Goal: Task Accomplishment & Management: Complete application form

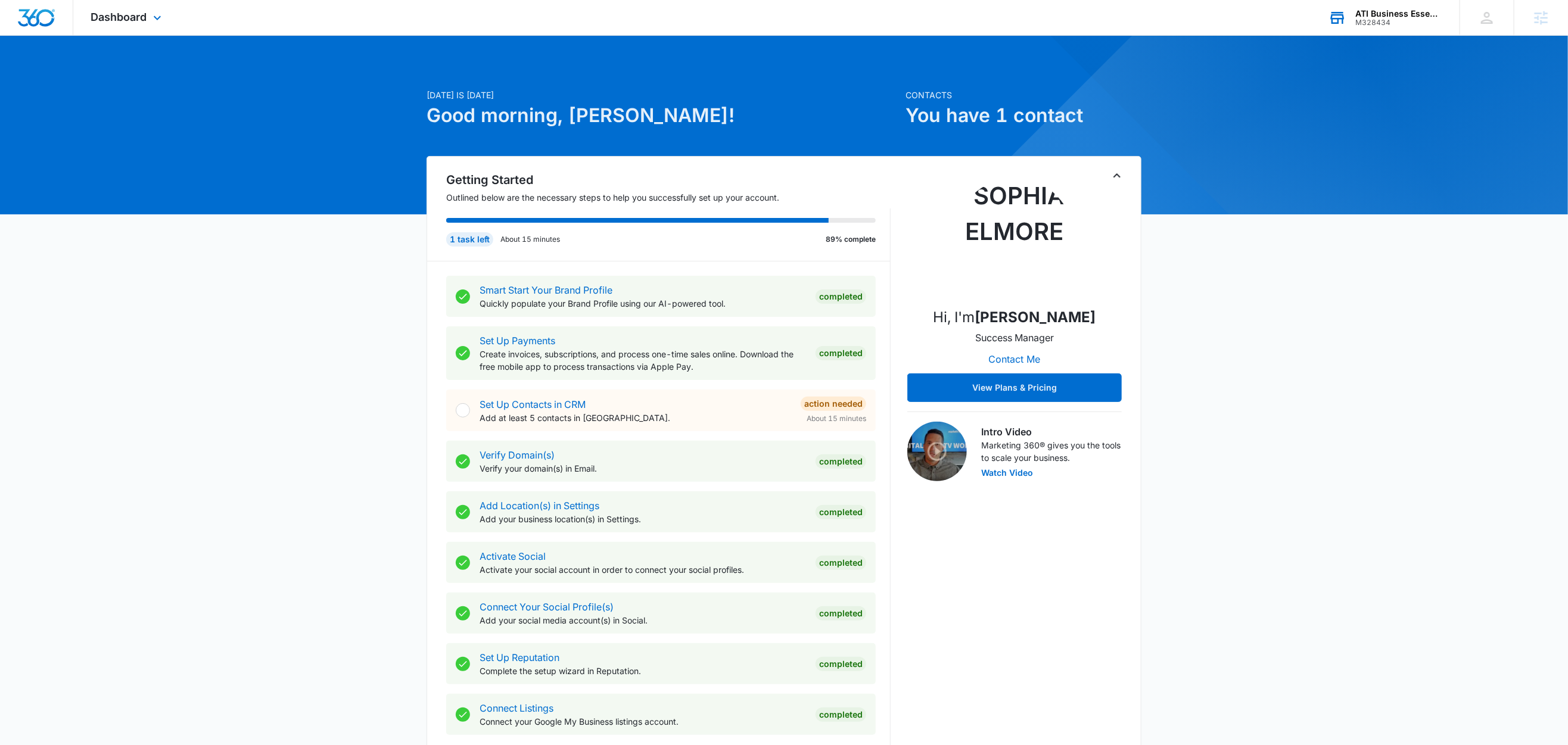
click at [1378, 11] on div "ATI Business Essentials" at bounding box center [1399, 13] width 87 height 10
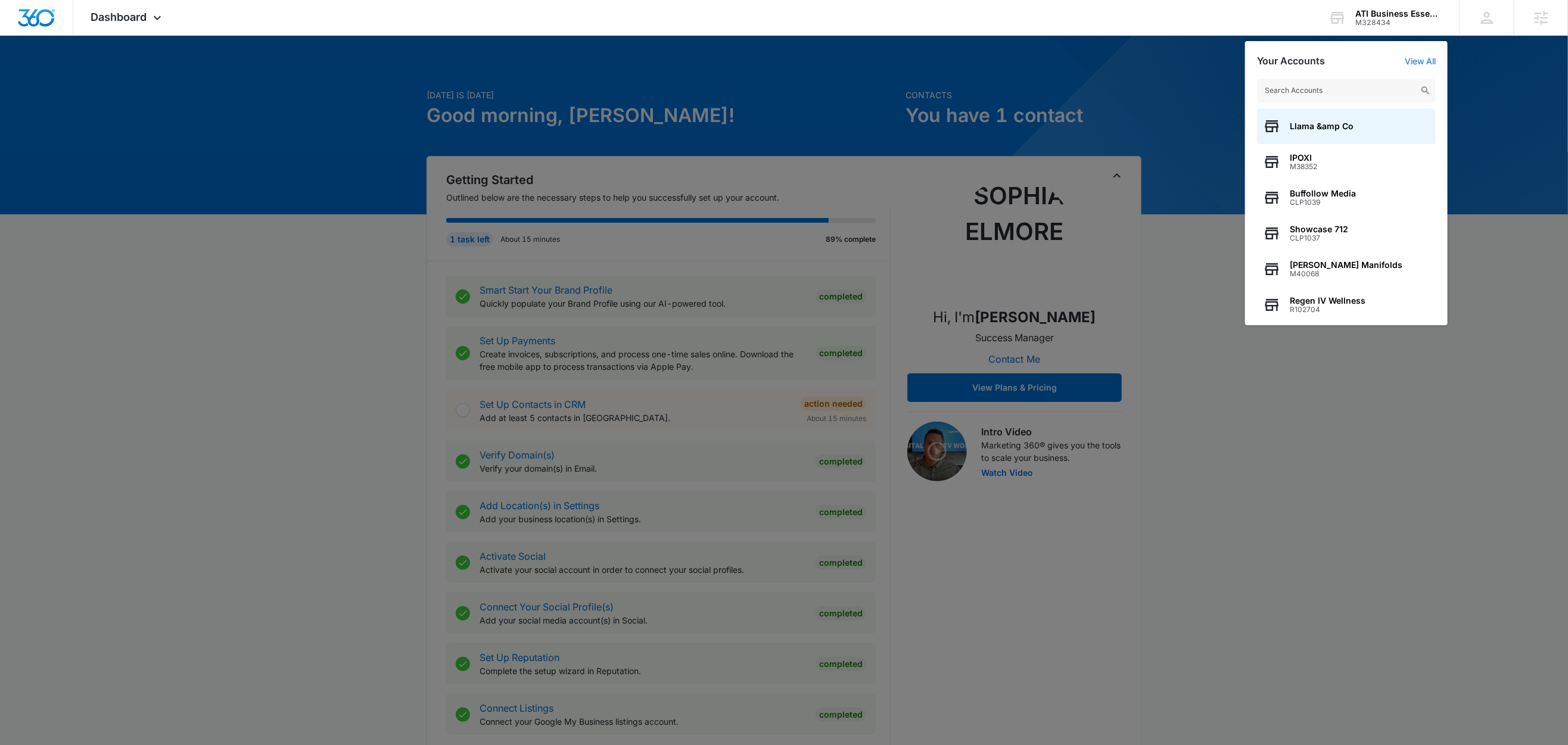
drag, startPoint x: 1198, startPoint y: 78, endPoint x: 1151, endPoint y: 36, distance: 63.0
click at [1198, 78] on div at bounding box center [784, 372] width 1568 height 745
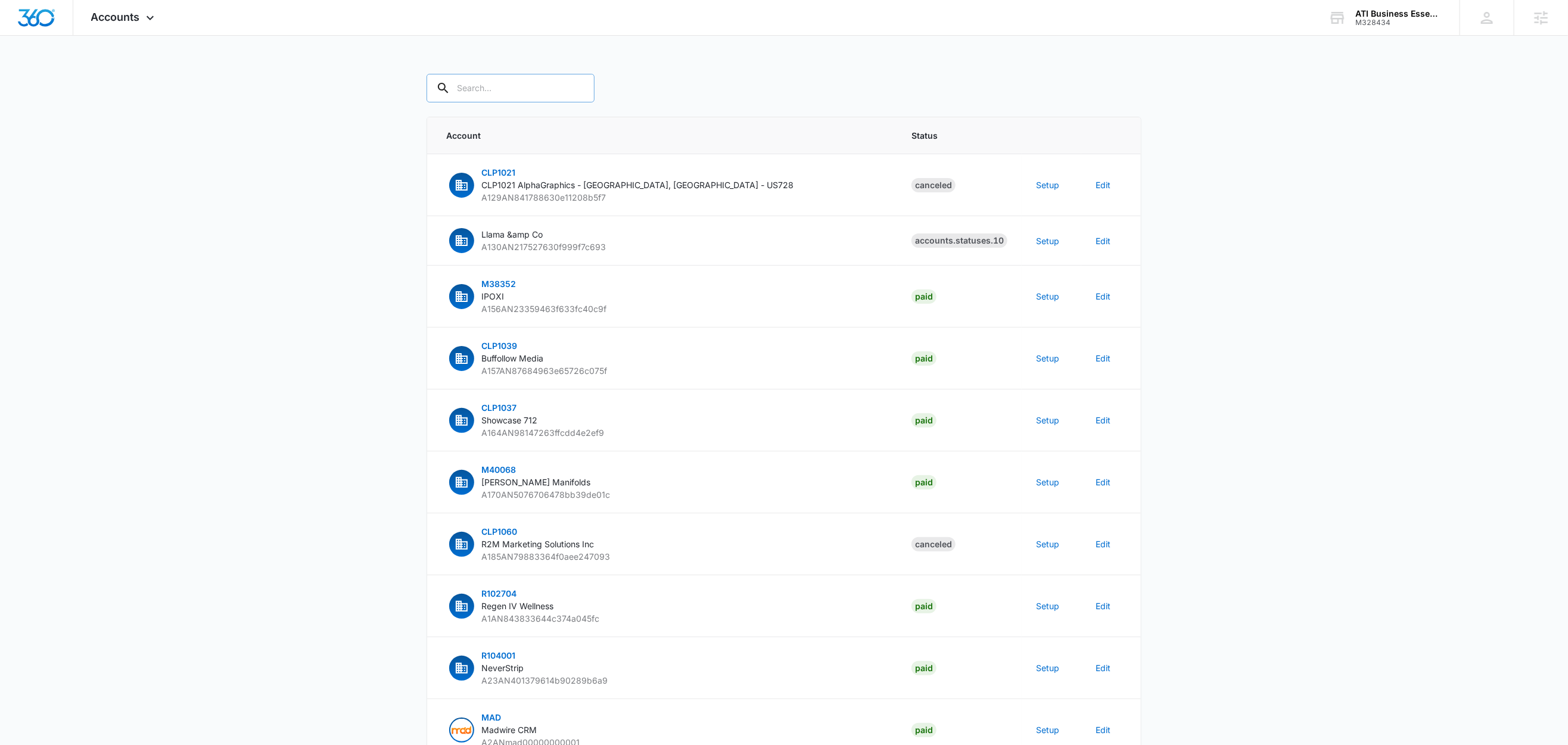
click at [466, 91] on input "text" at bounding box center [510, 88] width 168 height 28
paste input "M328434"
type input "M328434"
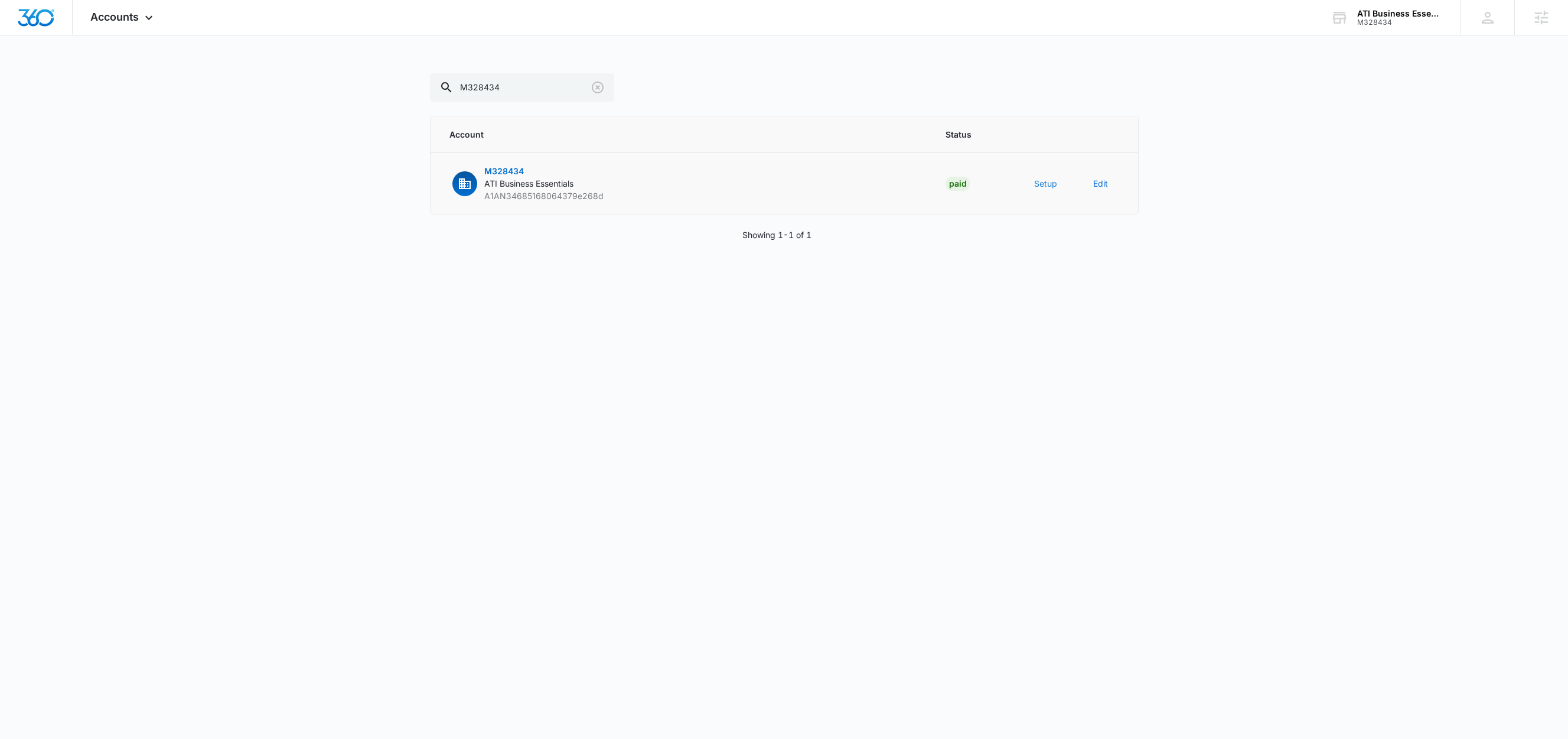
click at [1053, 184] on button "Setup" at bounding box center [1045, 183] width 23 height 12
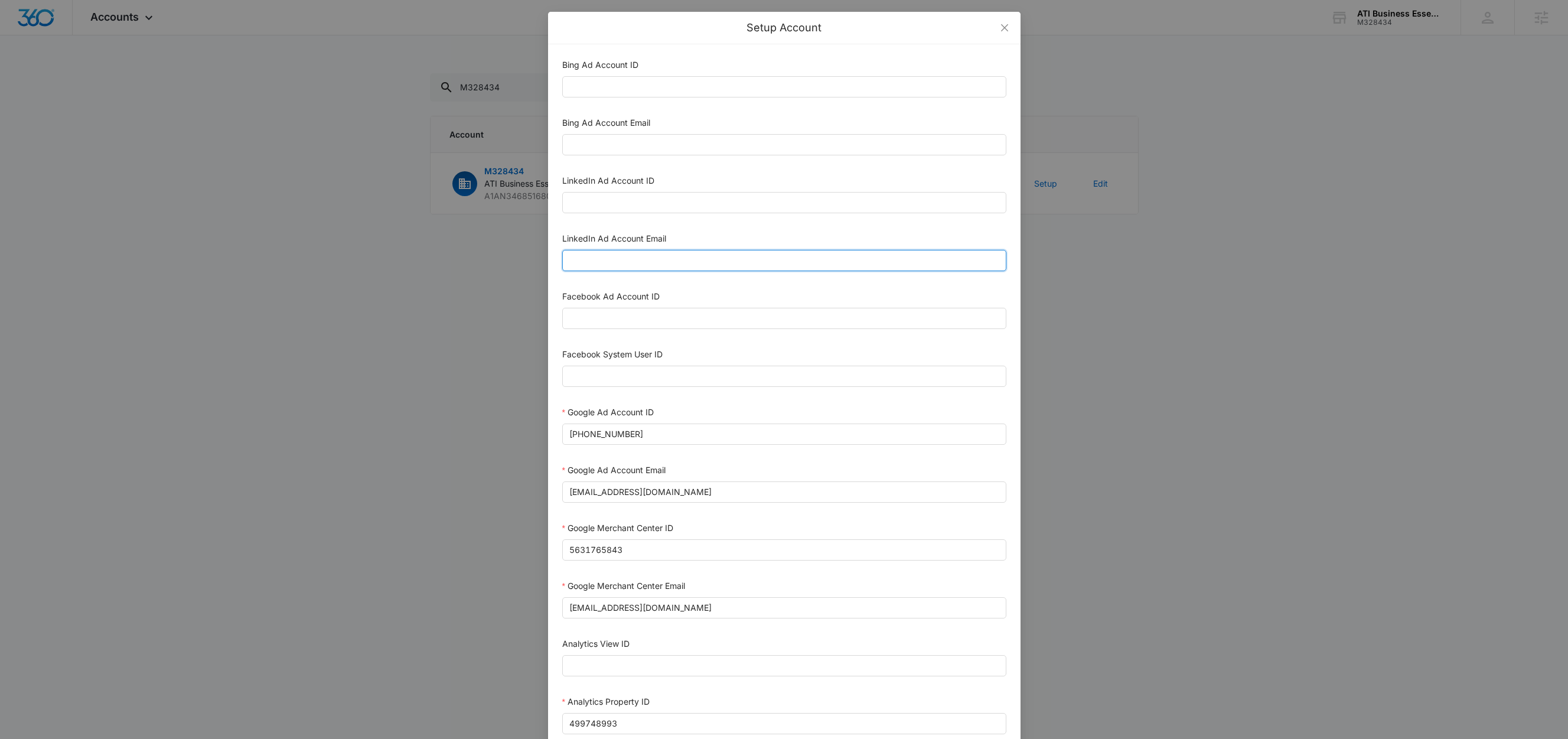
click at [607, 261] on input "LinkedIn Ad Account Email" at bounding box center [784, 260] width 444 height 21
paste input "M360+linkedin@madwire.com"
type input "M360+linkedin@madwire.com"
click at [638, 211] on input "LinkedIn Ad Account ID" at bounding box center [784, 202] width 444 height 21
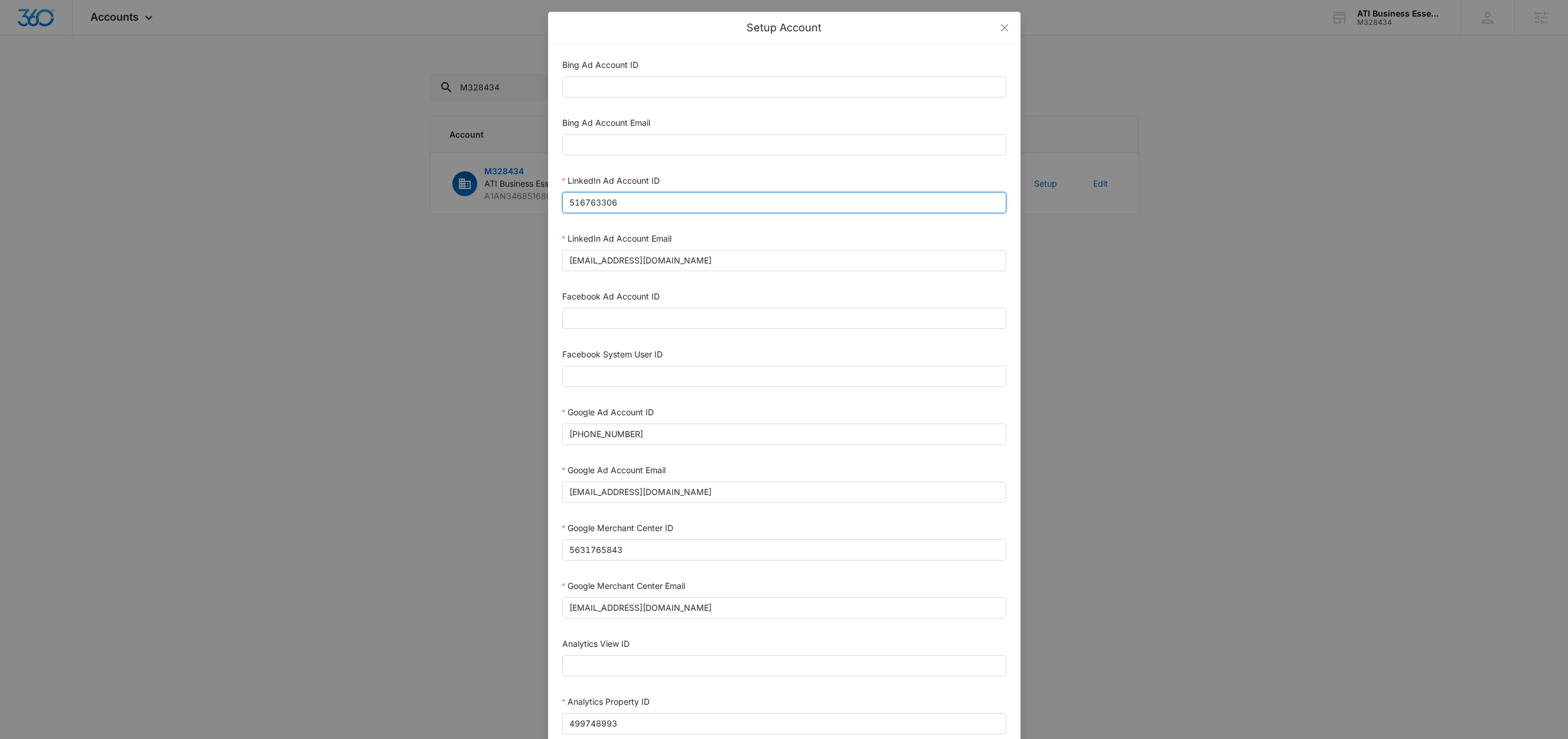
click at [616, 201] on input "516763306" at bounding box center [784, 202] width 444 height 21
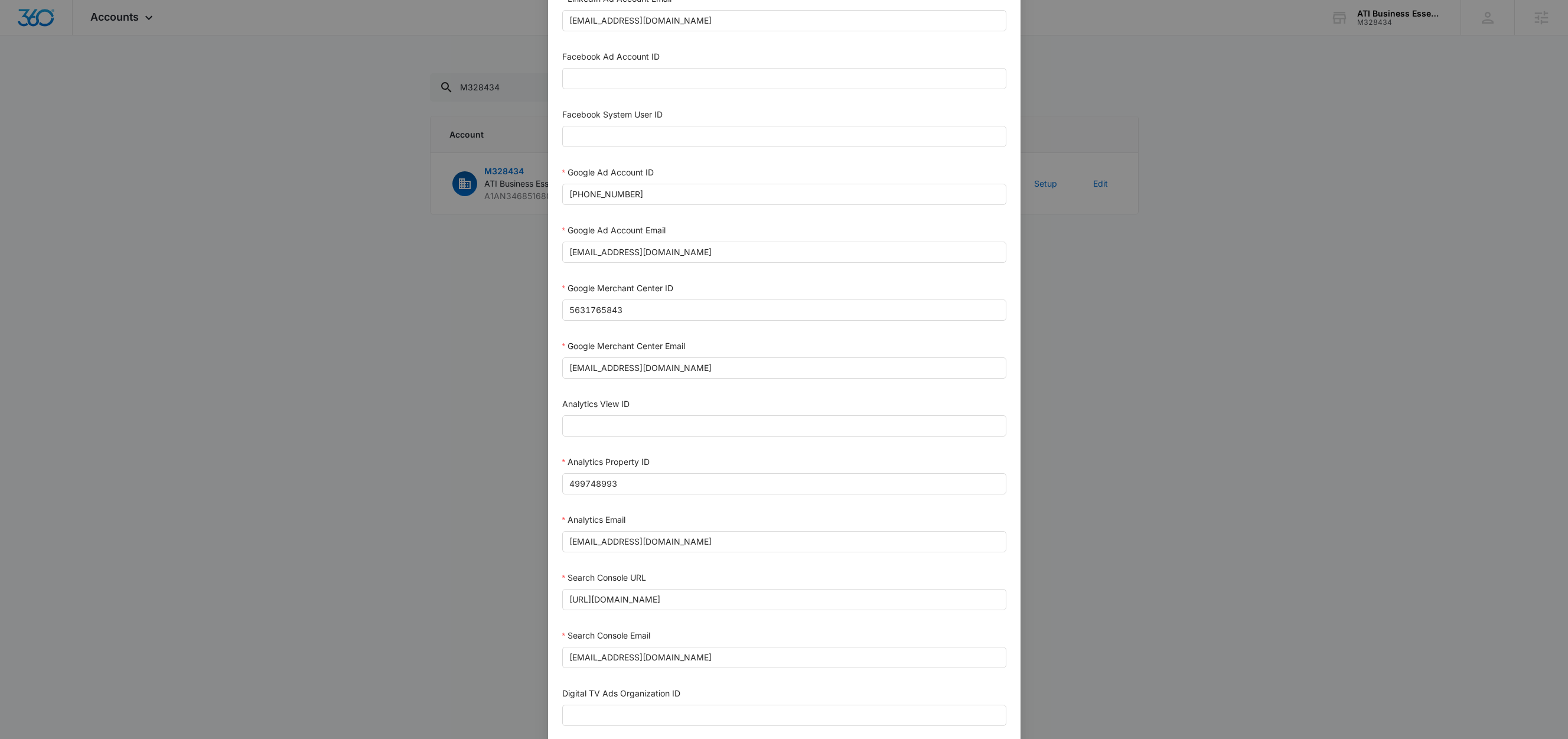
scroll to position [323, 0]
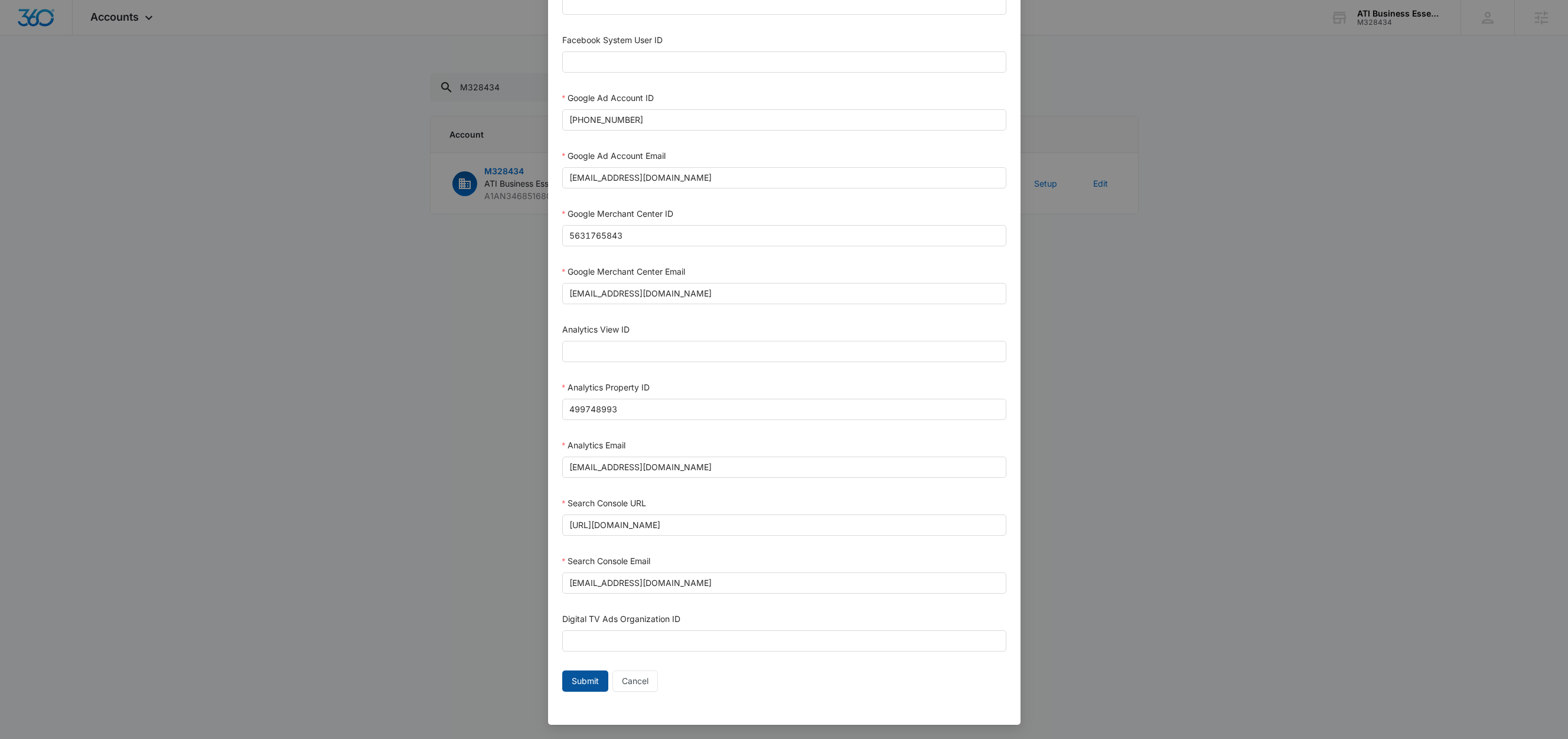
type input "516763306"
click at [580, 672] on button "Submit" at bounding box center [585, 680] width 46 height 21
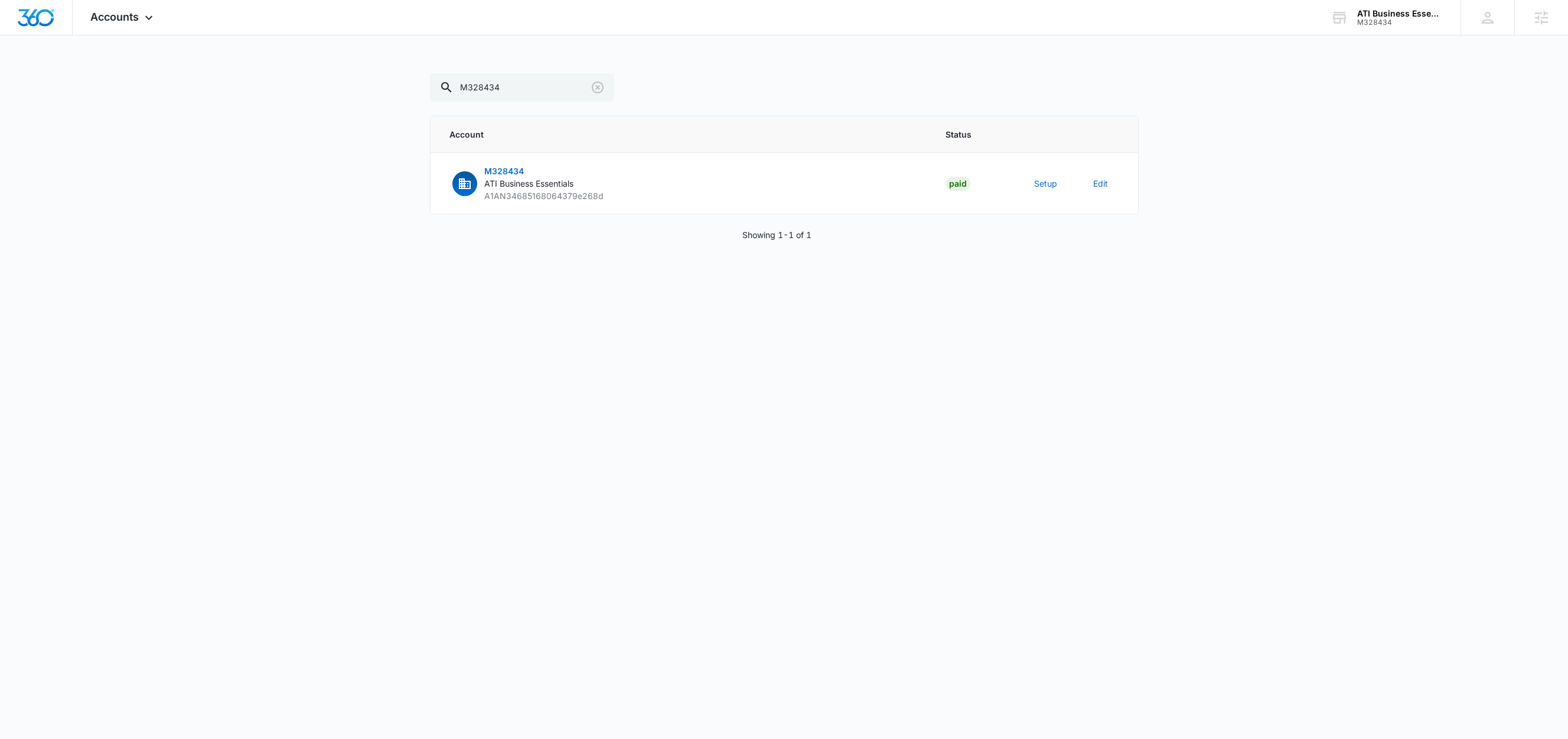
scroll to position [312, 0]
